Goal: Transaction & Acquisition: Purchase product/service

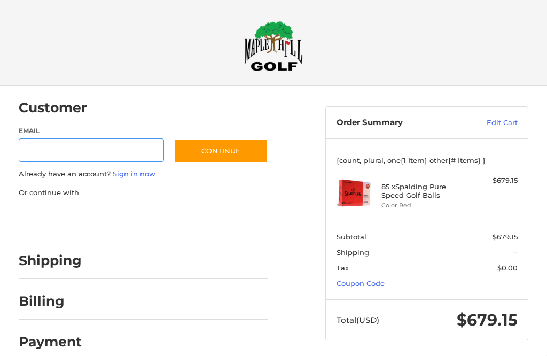
scroll to position [13, 0]
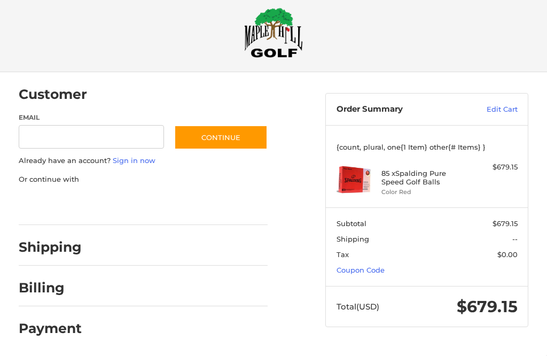
click at [375, 273] on link "Coupon Code" at bounding box center [361, 270] width 48 height 9
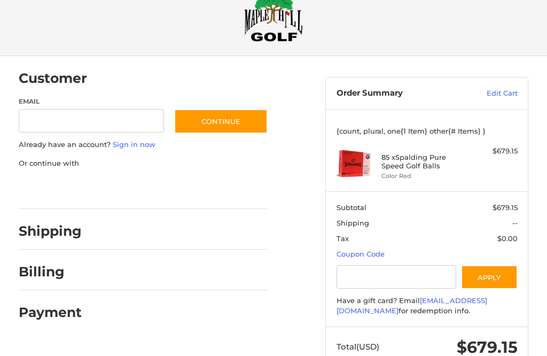
scroll to position [28, 0]
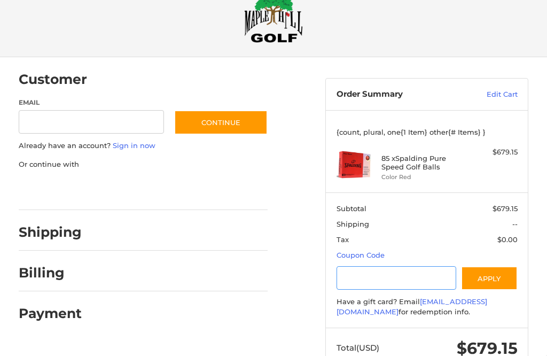
click at [388, 275] on input "Gift Certificate or Coupon Code" at bounding box center [397, 278] width 120 height 24
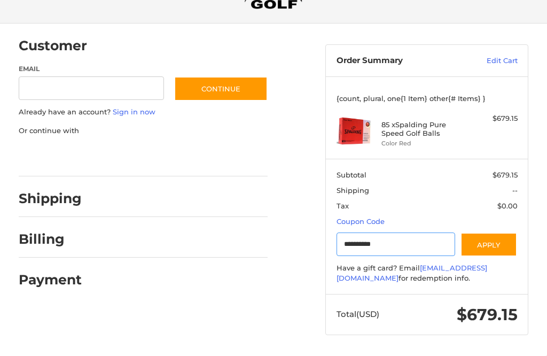
type input "**********"
click at [500, 233] on button "Apply" at bounding box center [489, 245] width 57 height 24
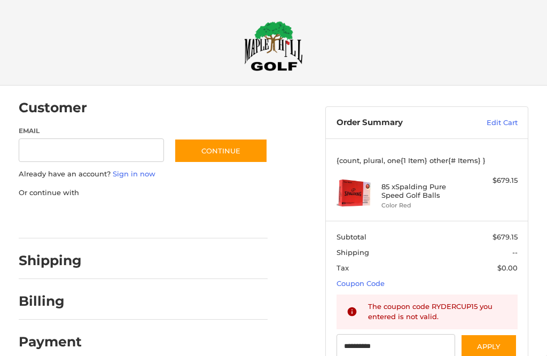
scroll to position [0, 0]
